Goal: Submit feedback/report problem

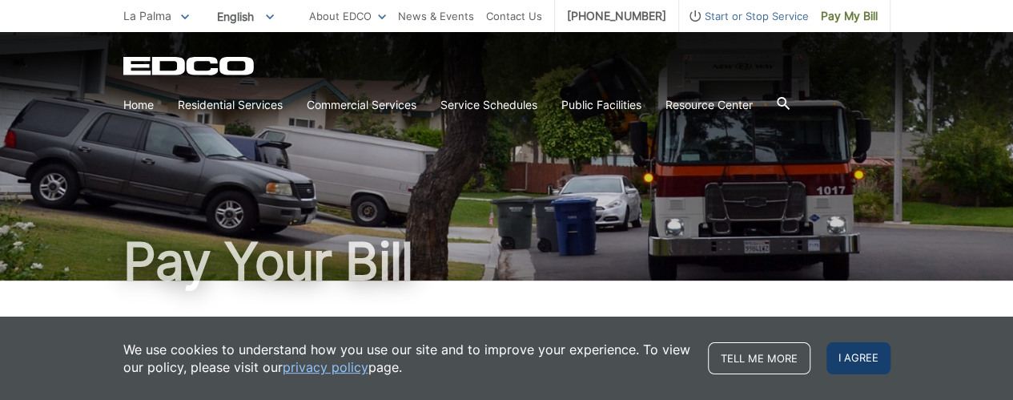
click at [867, 360] on span "I agree" at bounding box center [859, 358] width 64 height 32
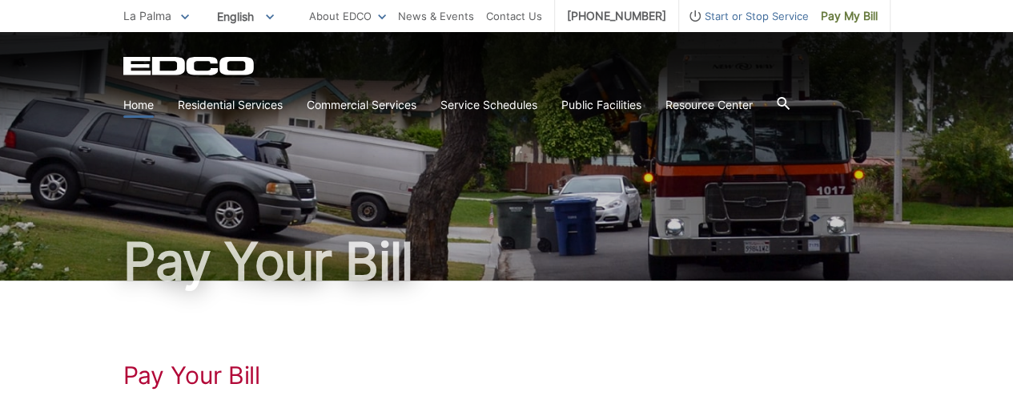
click at [135, 103] on link "Home" at bounding box center [138, 105] width 30 height 18
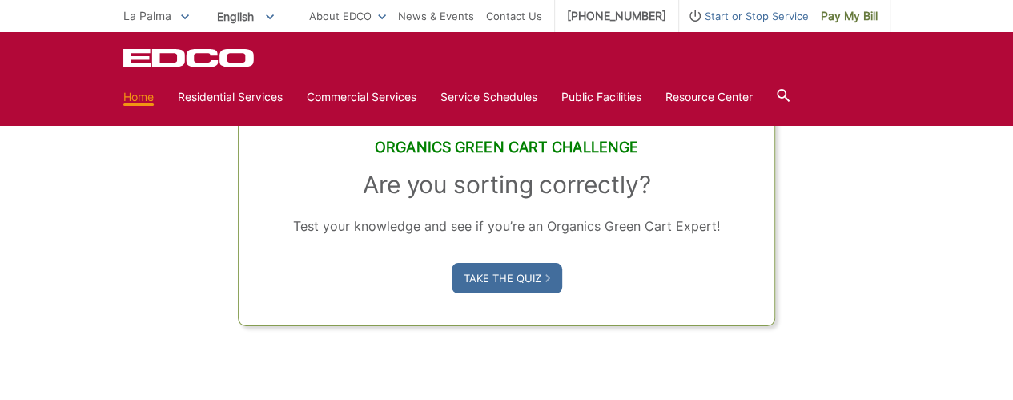
scroll to position [1068, 0]
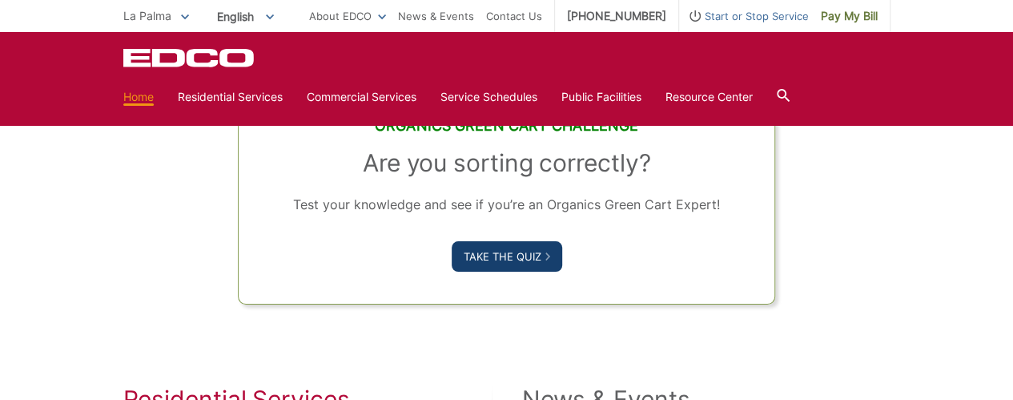
click at [493, 254] on link "Take the Quiz" at bounding box center [507, 256] width 111 height 30
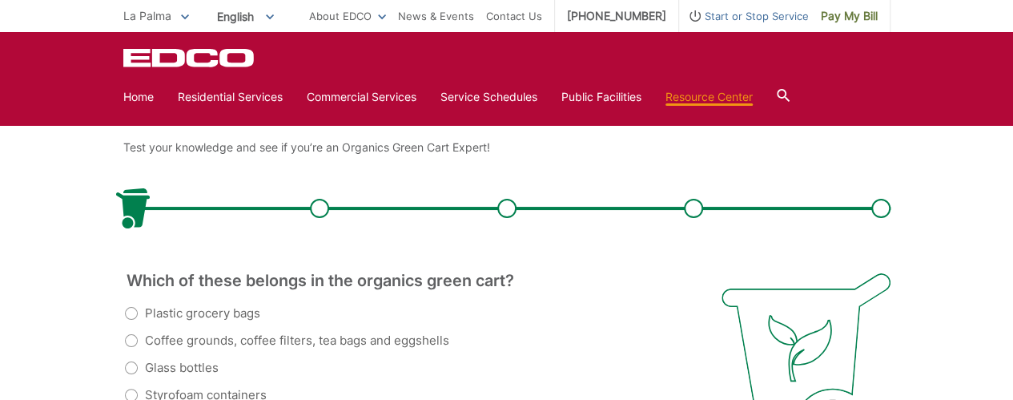
scroll to position [400, 0]
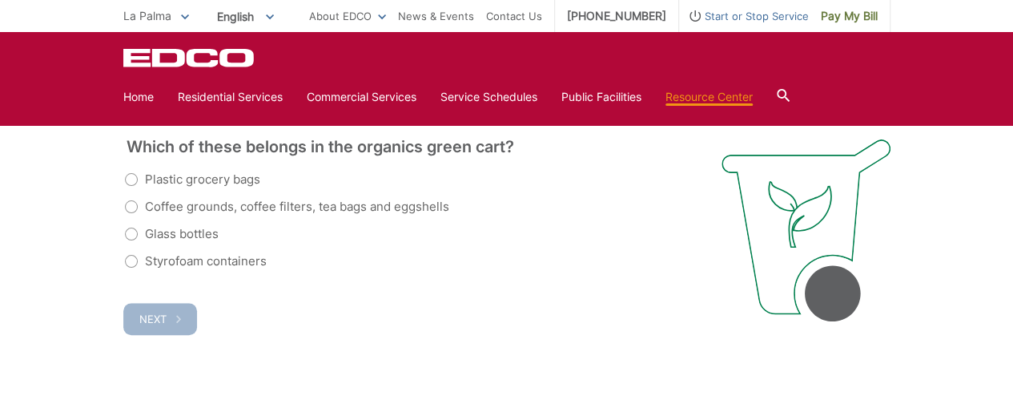
click at [132, 206] on label "Coffee grounds, coffee filters, tea bags and eggshells" at bounding box center [287, 206] width 324 height 19
radio input "true"
click at [128, 259] on label "Styrofoam containers" at bounding box center [196, 260] width 142 height 19
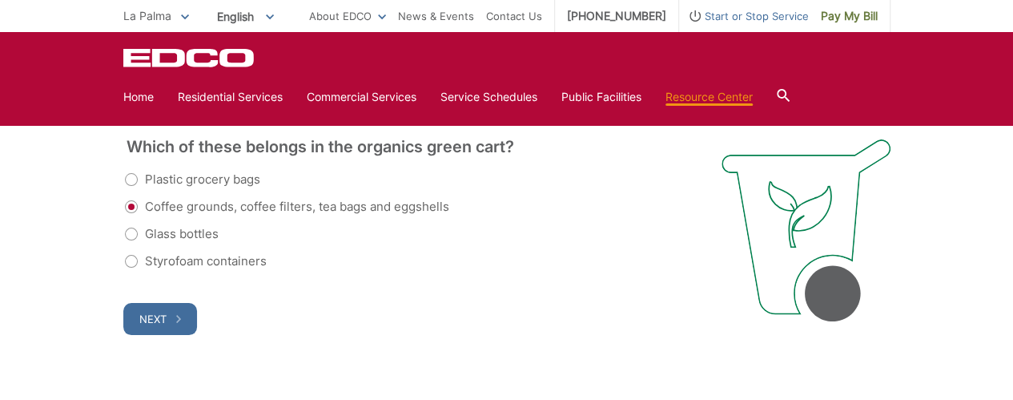
radio input "true"
click at [131, 208] on label "Coffee grounds, coffee filters, tea bags and eggshells" at bounding box center [287, 206] width 324 height 19
radio input "true"
click at [160, 318] on span "Next" at bounding box center [152, 318] width 27 height 13
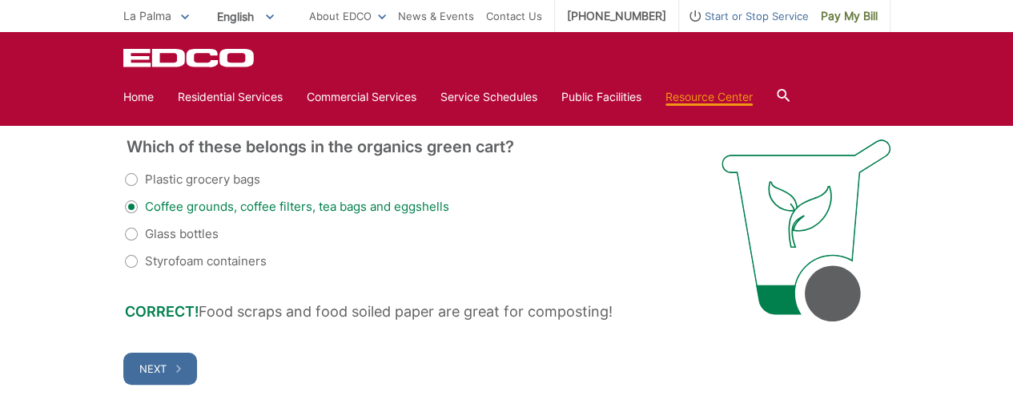
scroll to position [546, 0]
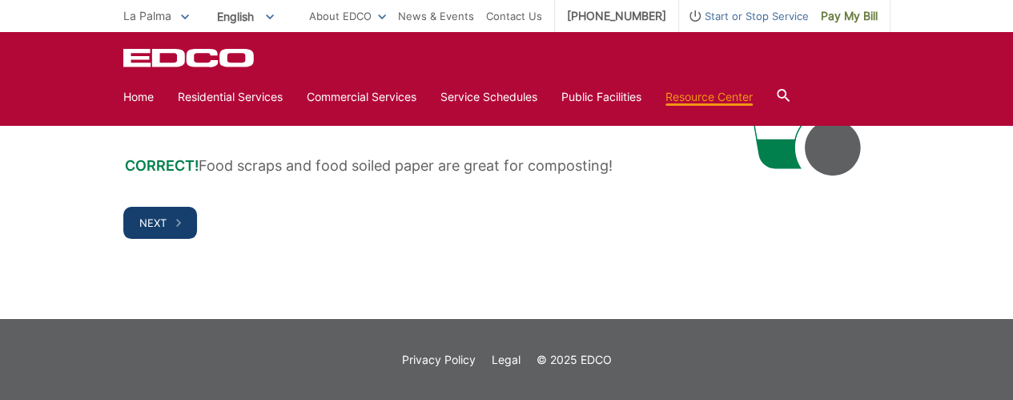
click at [142, 221] on span "Next" at bounding box center [152, 222] width 27 height 13
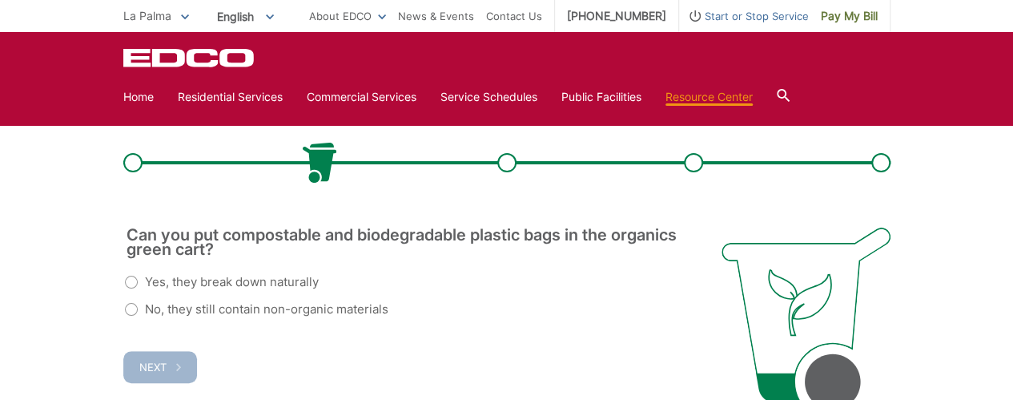
scroll to position [353, 0]
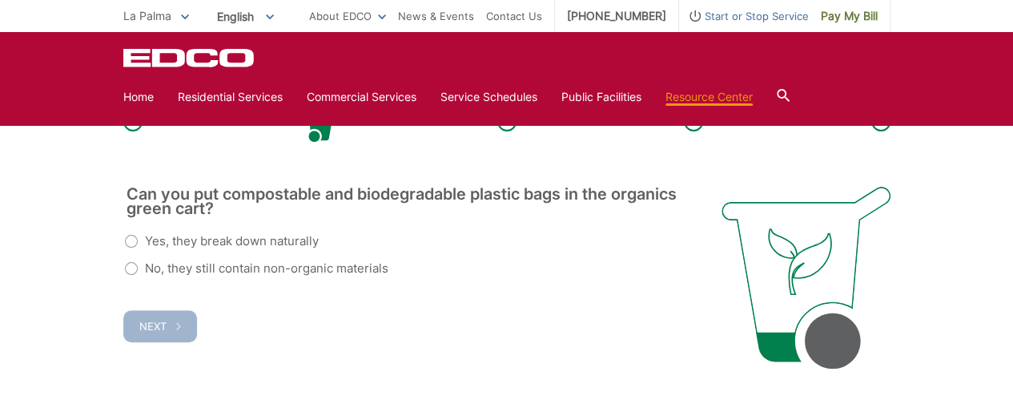
click at [132, 243] on label "Yes, they break down naturally" at bounding box center [222, 240] width 194 height 19
radio input "true"
click at [138, 317] on button "Next" at bounding box center [160, 326] width 74 height 32
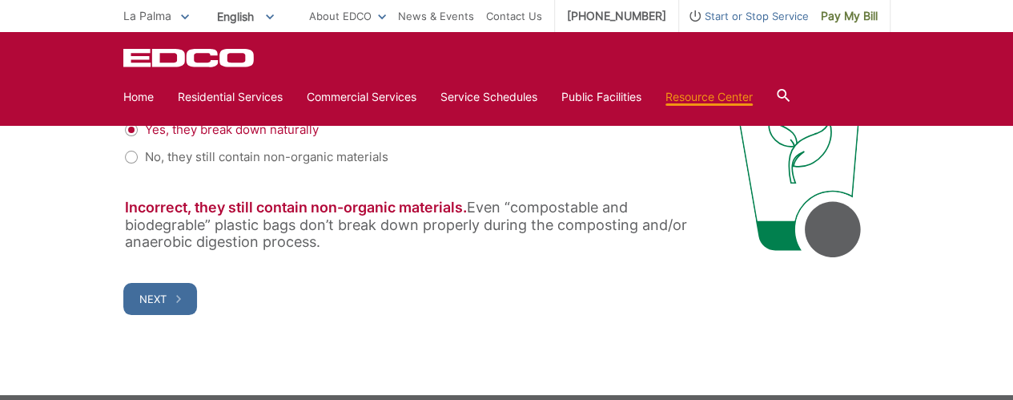
scroll to position [487, 0]
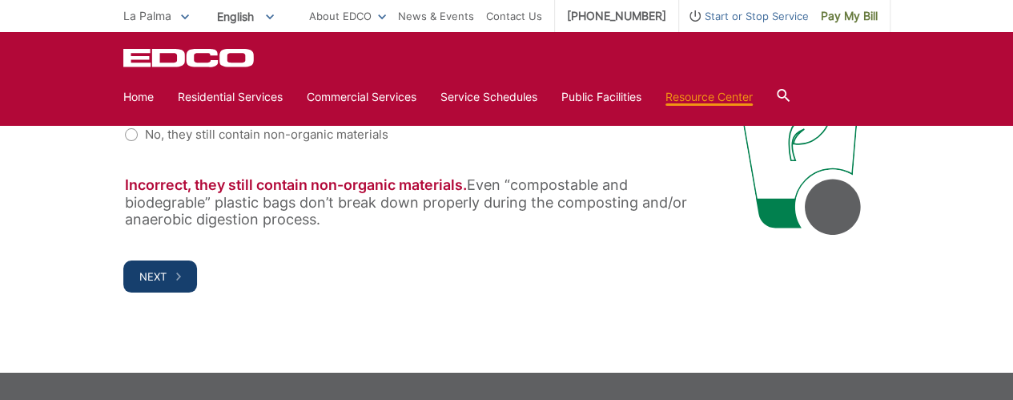
click at [164, 278] on span "Next" at bounding box center [152, 276] width 27 height 13
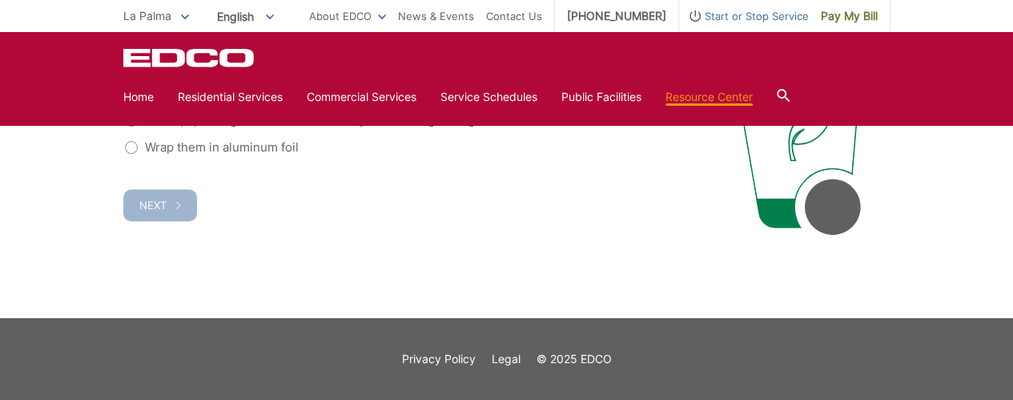
scroll to position [353, 0]
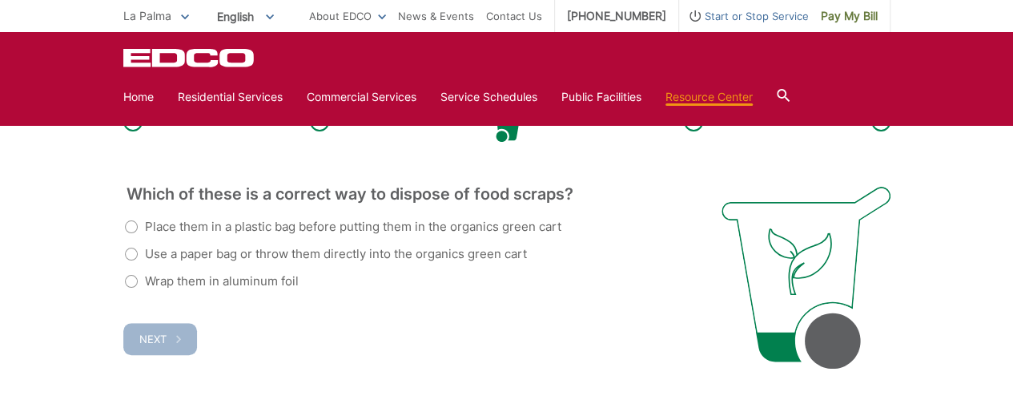
click at [133, 254] on label "Use a paper bag or throw them directly into the organics green cart" at bounding box center [326, 253] width 402 height 19
radio input "true"
click at [144, 328] on button "Next" at bounding box center [160, 339] width 74 height 32
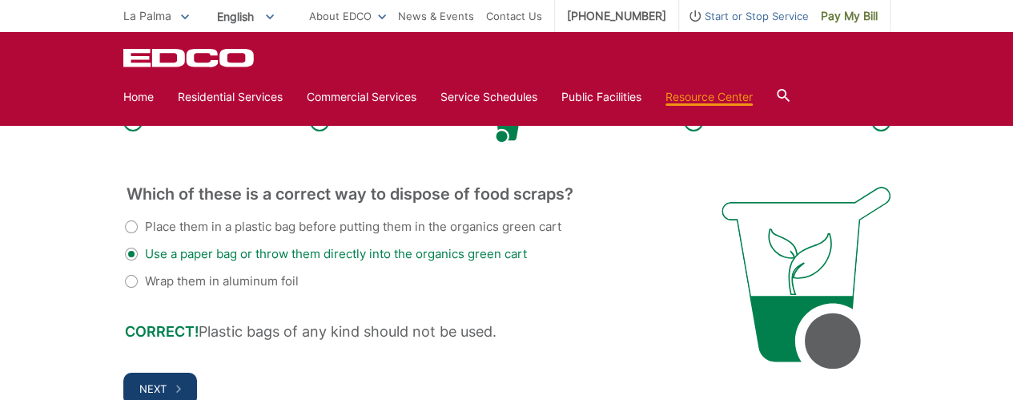
click at [158, 380] on button "Next" at bounding box center [160, 388] width 74 height 32
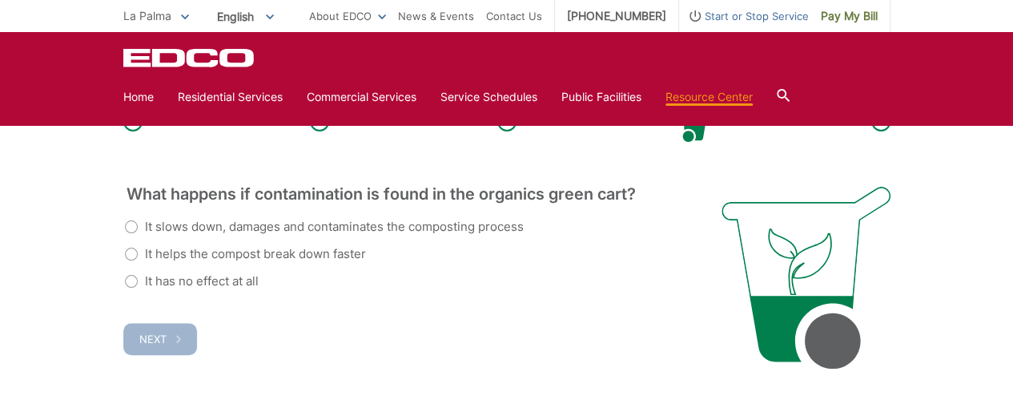
click at [129, 225] on label "It slows down, damages and contaminates the composting process" at bounding box center [324, 226] width 399 height 19
radio input "true"
click at [149, 332] on span "Next" at bounding box center [152, 338] width 27 height 13
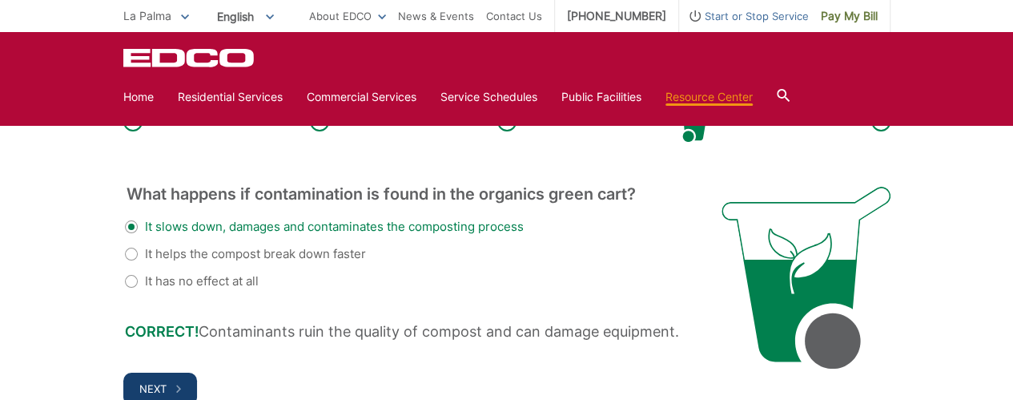
click at [173, 374] on button "Next" at bounding box center [160, 388] width 74 height 32
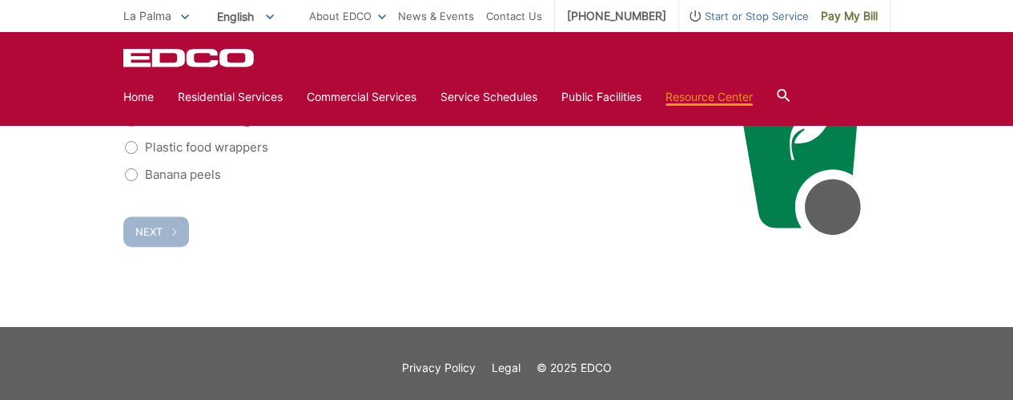
scroll to position [353, 0]
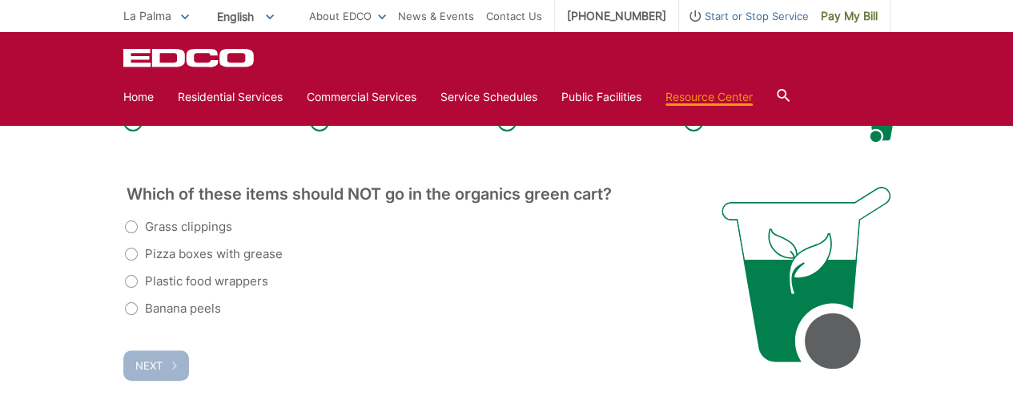
click at [129, 278] on label "Plastic food wrappers" at bounding box center [196, 280] width 143 height 19
radio input "true"
click at [159, 368] on span "Next" at bounding box center [148, 365] width 27 height 13
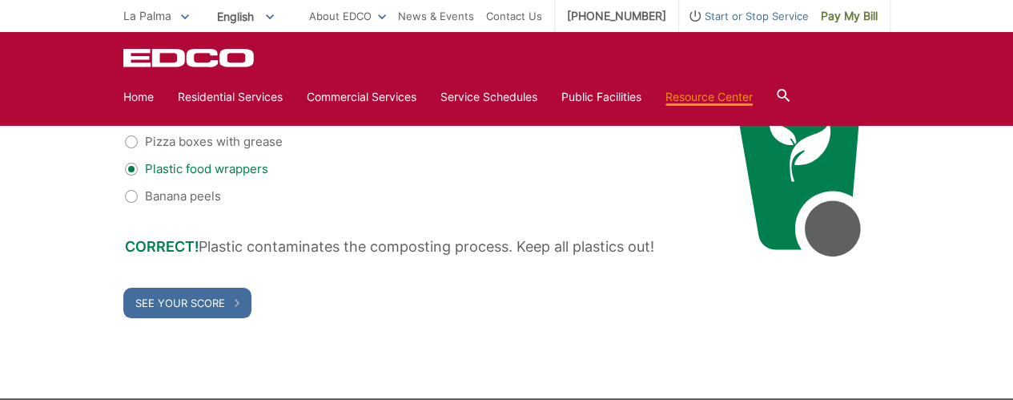
scroll to position [487, 0]
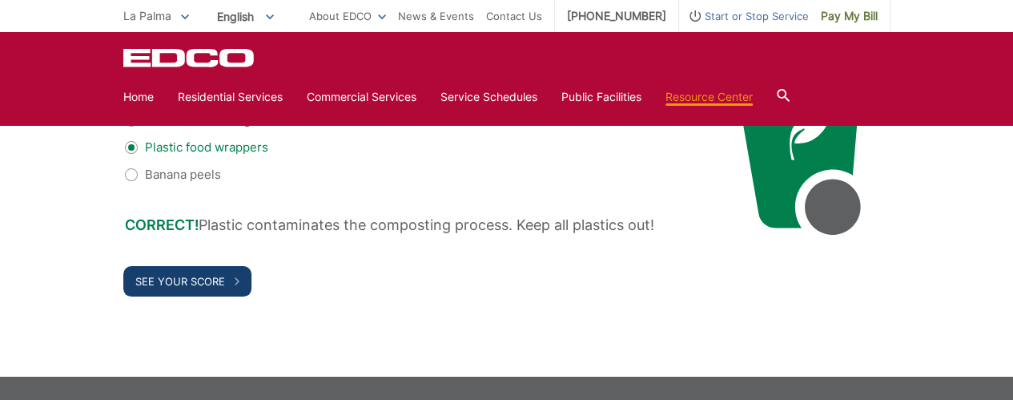
click at [229, 284] on button "See Your Score" at bounding box center [187, 281] width 128 height 30
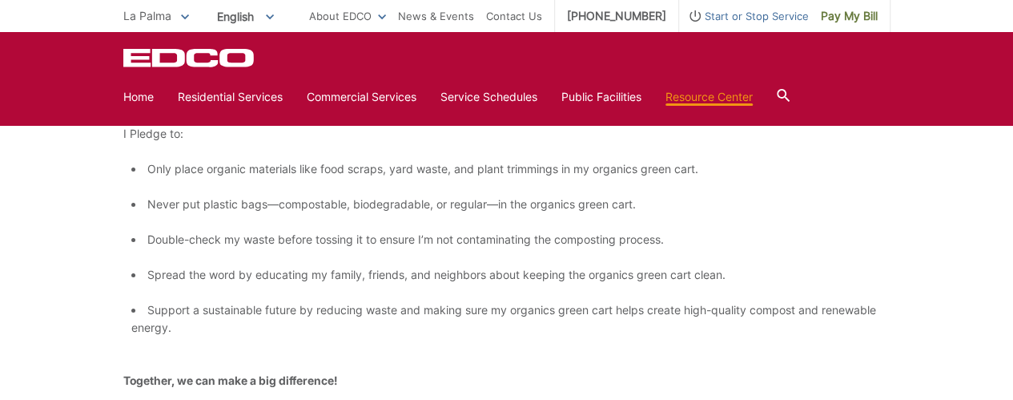
scroll to position [606, 0]
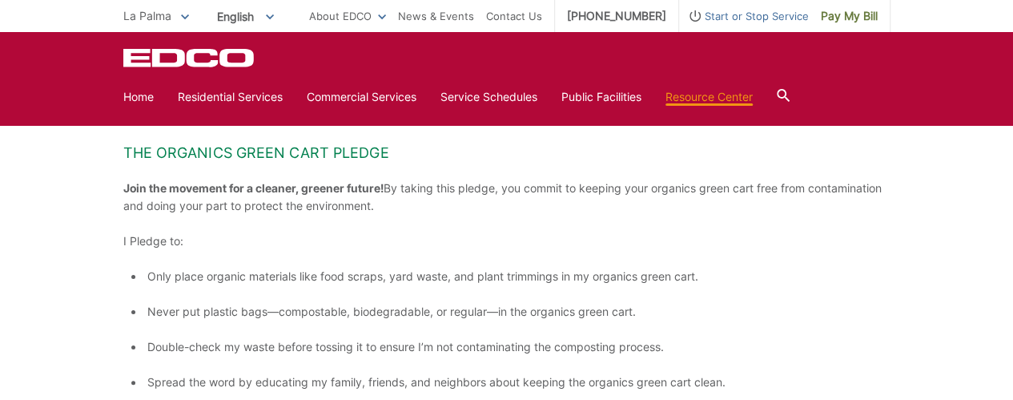
click at [787, 90] on icon at bounding box center [782, 95] width 13 height 13
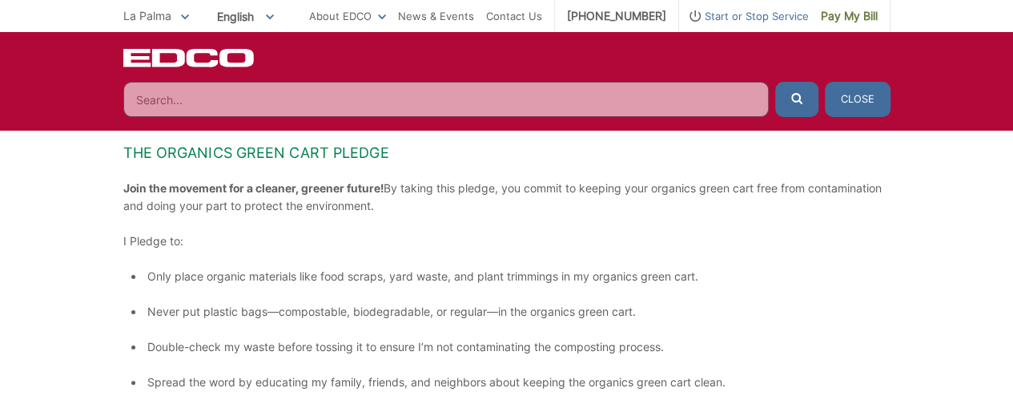
click at [245, 107] on input "Search" at bounding box center [446, 99] width 646 height 35
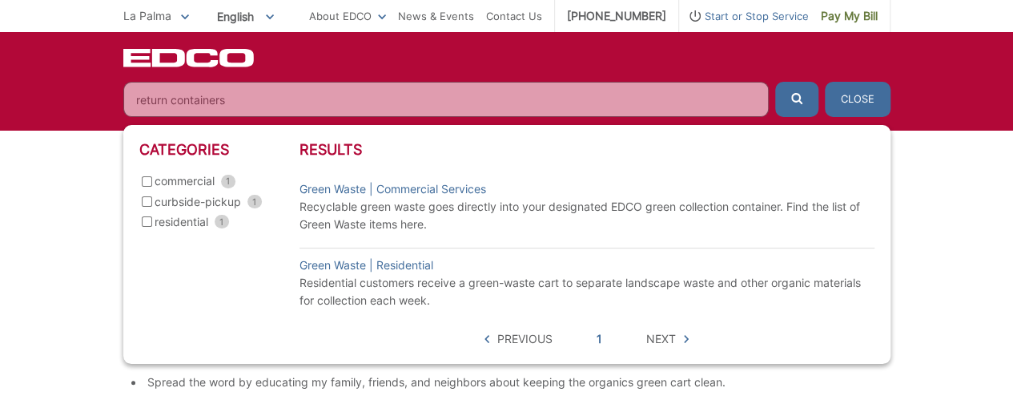
type input "return containers"
click at [798, 99] on icon "submit" at bounding box center [796, 98] width 11 height 11
click at [144, 221] on input "residential 1" at bounding box center [147, 221] width 10 height 10
checkbox input "true"
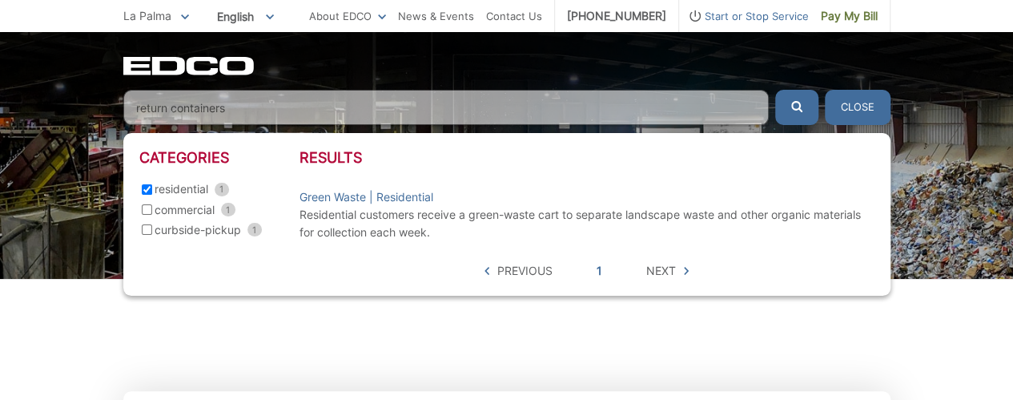
scroll to position [0, 0]
click at [532, 9] on link "Contact Us" at bounding box center [514, 16] width 56 height 18
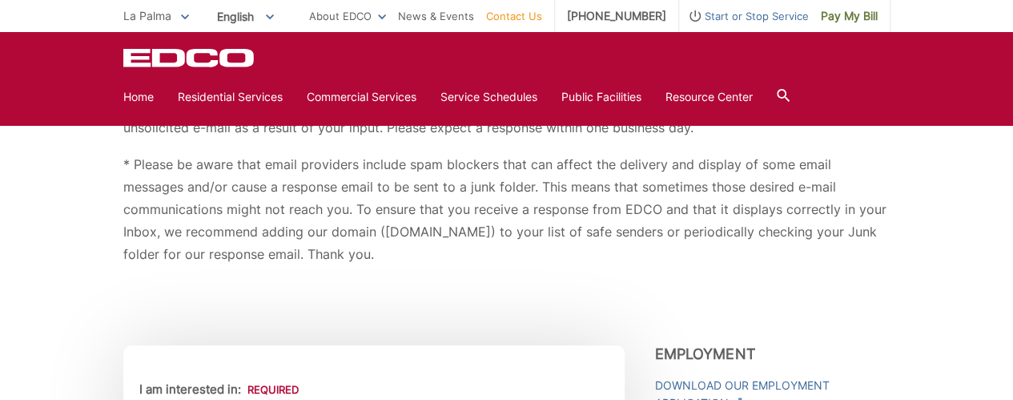
scroll to position [400, 0]
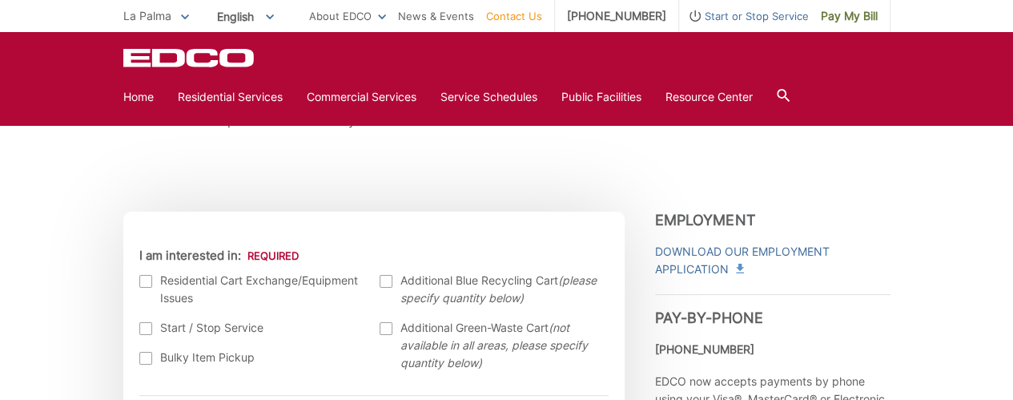
click at [151, 280] on div at bounding box center [145, 281] width 13 height 13
click at [0, 0] on input "I am interested in:" at bounding box center [0, 0] width 0 height 0
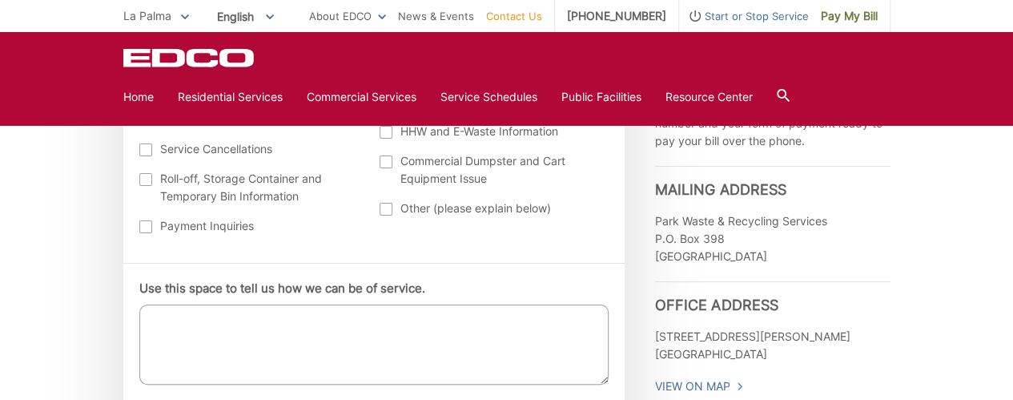
scroll to position [801, 0]
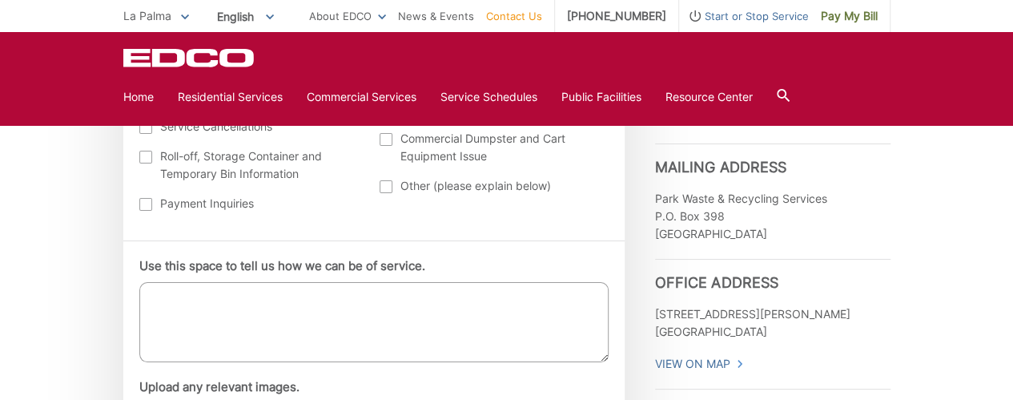
click at [187, 295] on textarea "Use this space to tell us how we can be of service." at bounding box center [373, 322] width 469 height 80
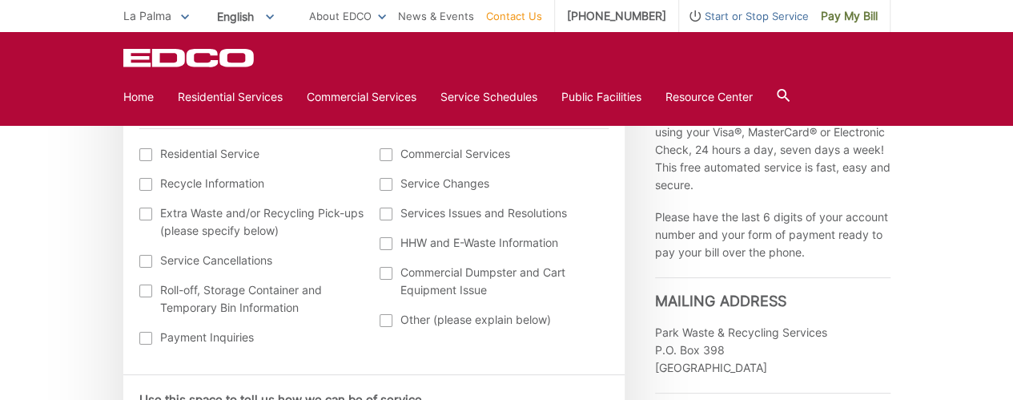
scroll to position [0, 0]
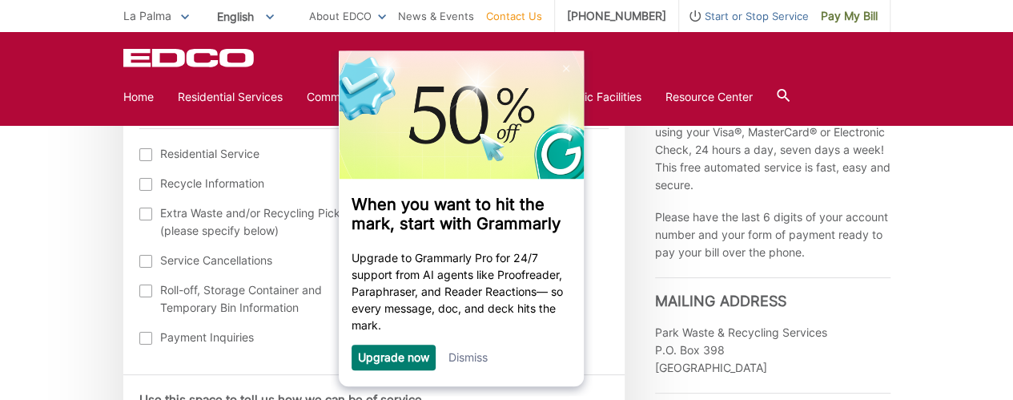
click at [467, 358] on link "Dismiss" at bounding box center [467, 357] width 39 height 14
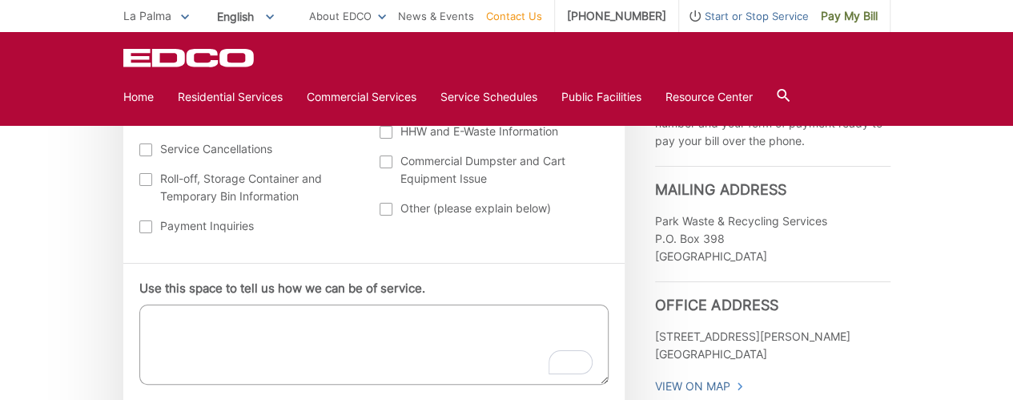
scroll to position [801, 0]
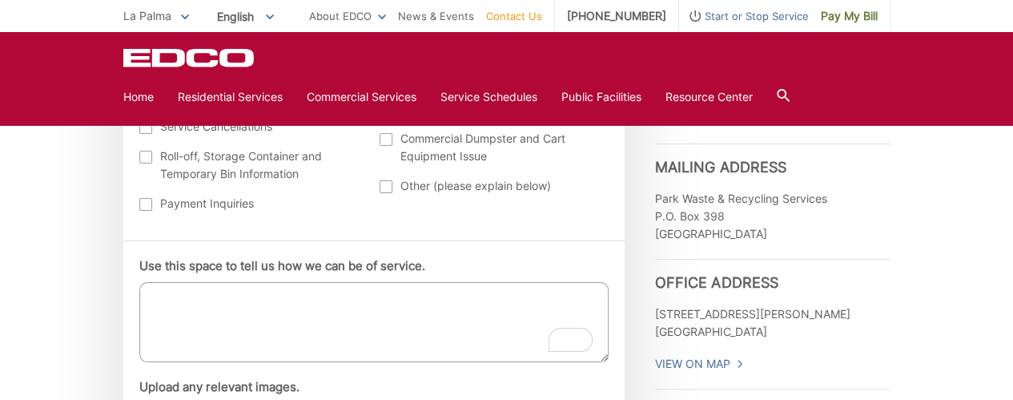
click at [166, 299] on textarea "Use this space to tell us how we can be of service." at bounding box center [373, 322] width 469 height 80
type textarea "w"
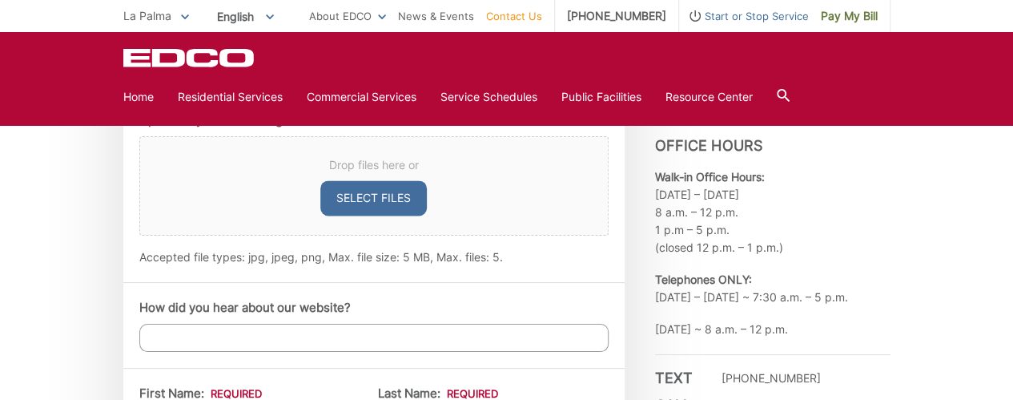
scroll to position [1201, 0]
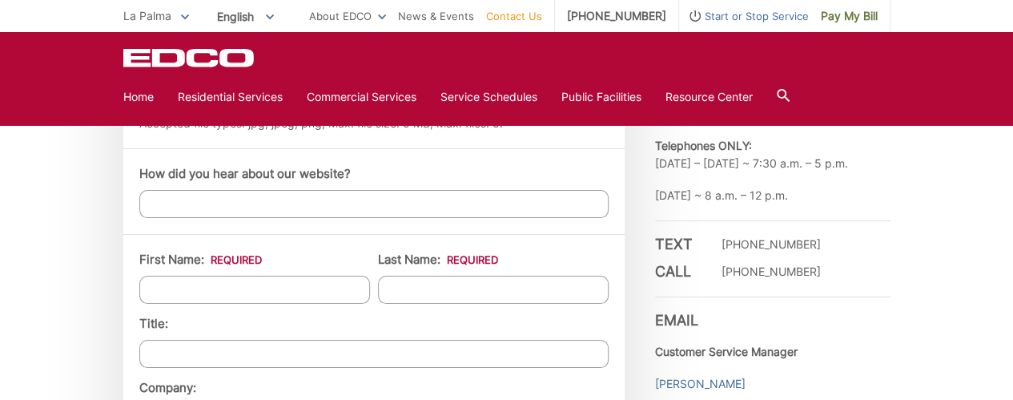
type textarea "We have two blue carts that we no longer need. How do we get them returned to E…"
click at [179, 287] on input "First Name: *" at bounding box center [254, 290] width 231 height 28
type input "Michael"
type input "Vincenti"
type input "7931 Ash Lane"
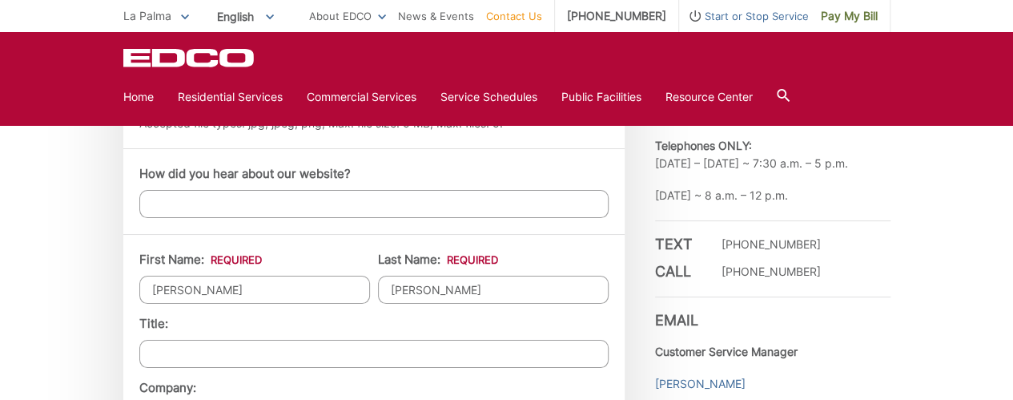
type input "La Palma"
type input "90623"
click at [191, 351] on input "Title:" at bounding box center [373, 354] width 469 height 28
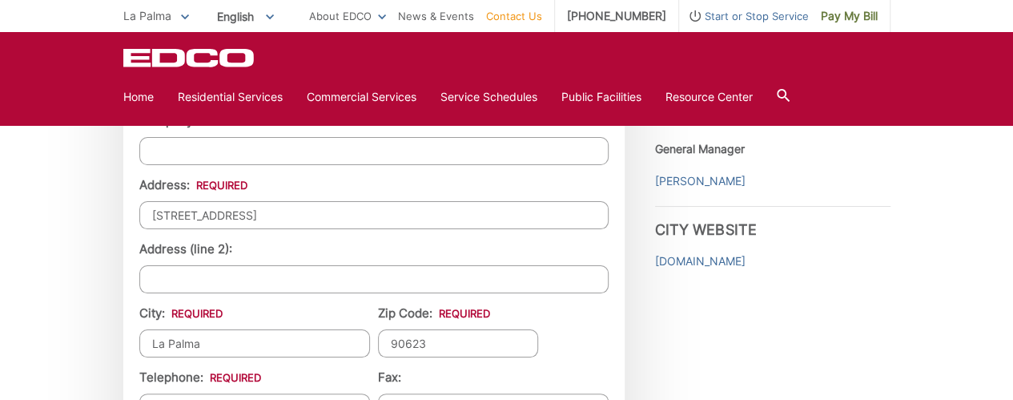
scroll to position [1602, 0]
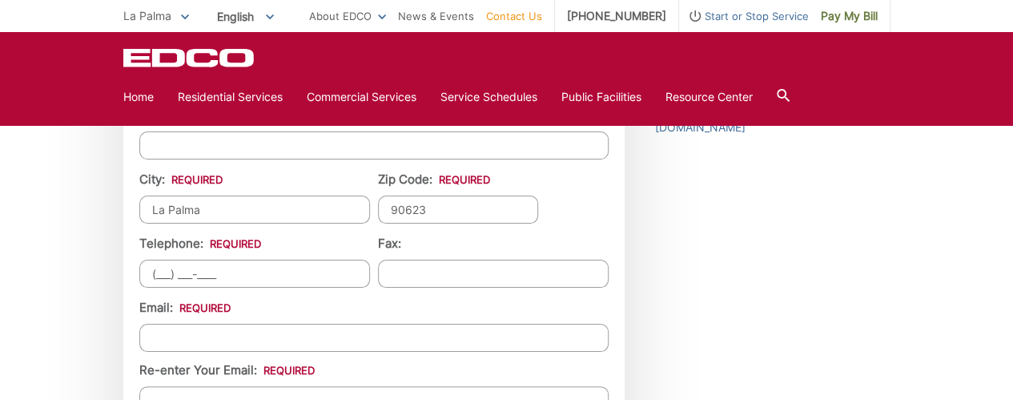
click at [162, 266] on input "(___) ___-____" at bounding box center [254, 273] width 231 height 28
type input "(714) 767-3980"
click at [157, 328] on input "Email *" at bounding box center [373, 338] width 469 height 28
type input "2mikes1dee@gmail.com"
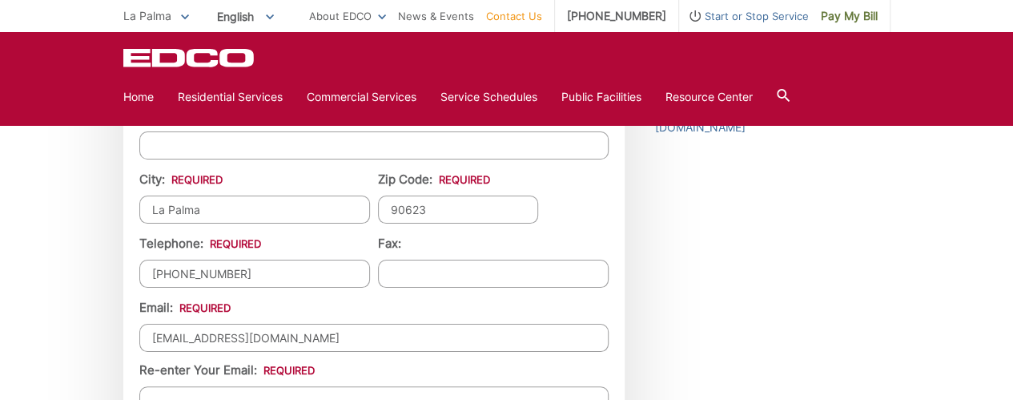
type input "7143058123"
type input "2mikes1dee@gmail.com"
type input "(714) 305-8123"
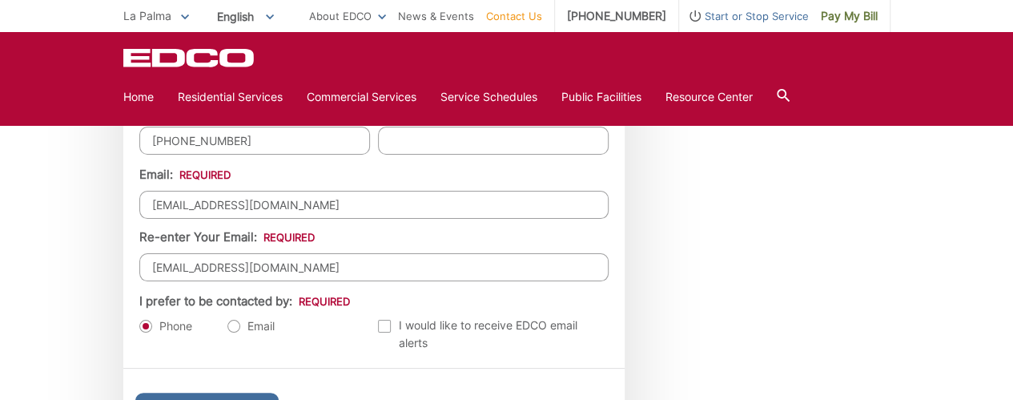
click at [234, 318] on label "Email" at bounding box center [250, 326] width 47 height 16
radio input "true"
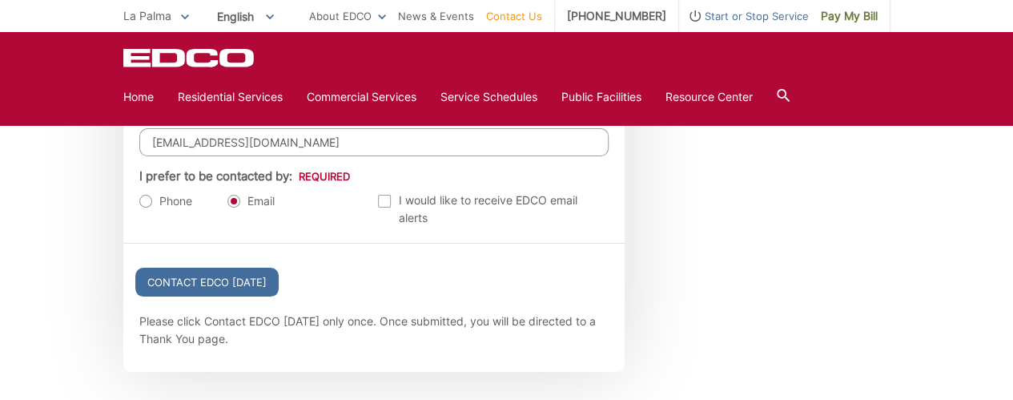
scroll to position [1868, 0]
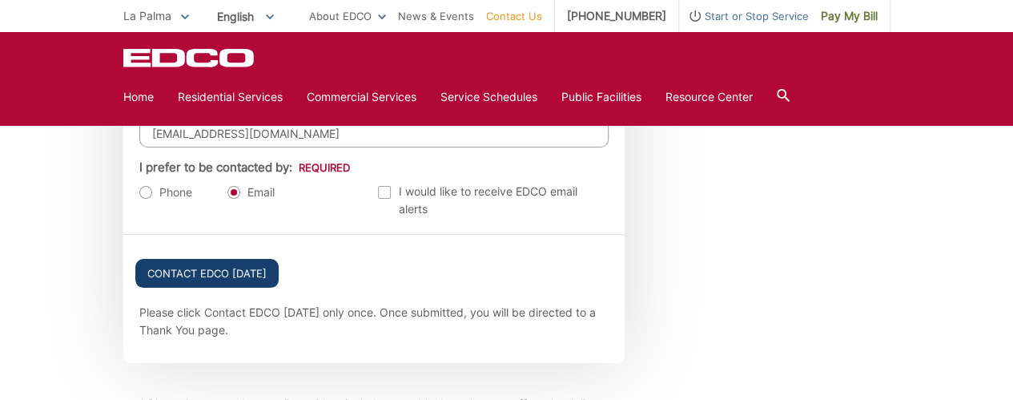
click at [205, 259] on input "Contact EDCO Today" at bounding box center [206, 273] width 143 height 29
